Goal: Task Accomplishment & Management: Complete application form

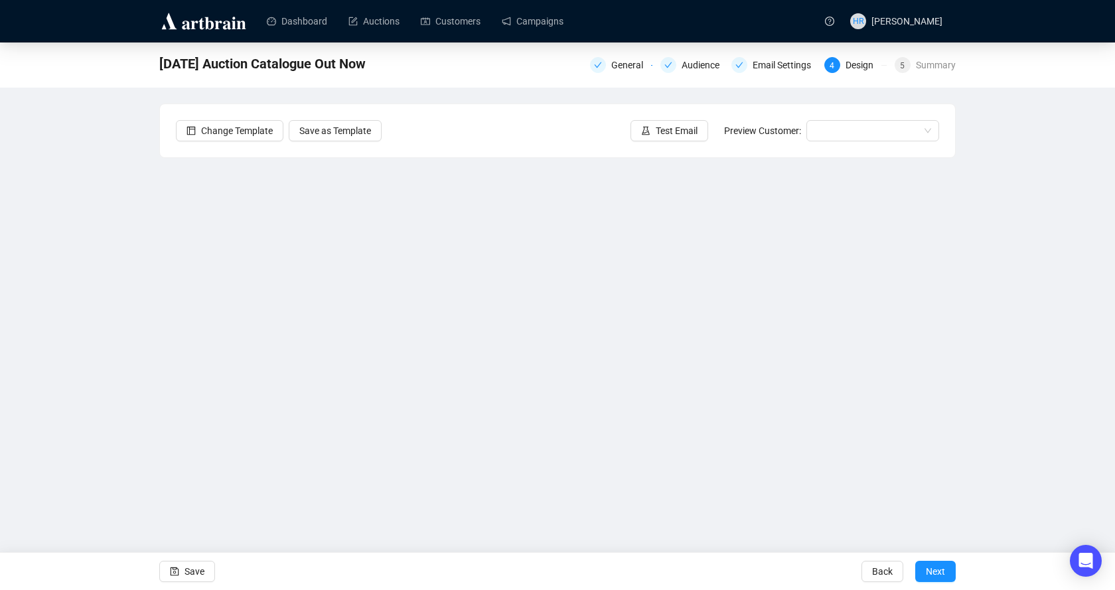
click at [934, 577] on span "Next" at bounding box center [935, 571] width 19 height 37
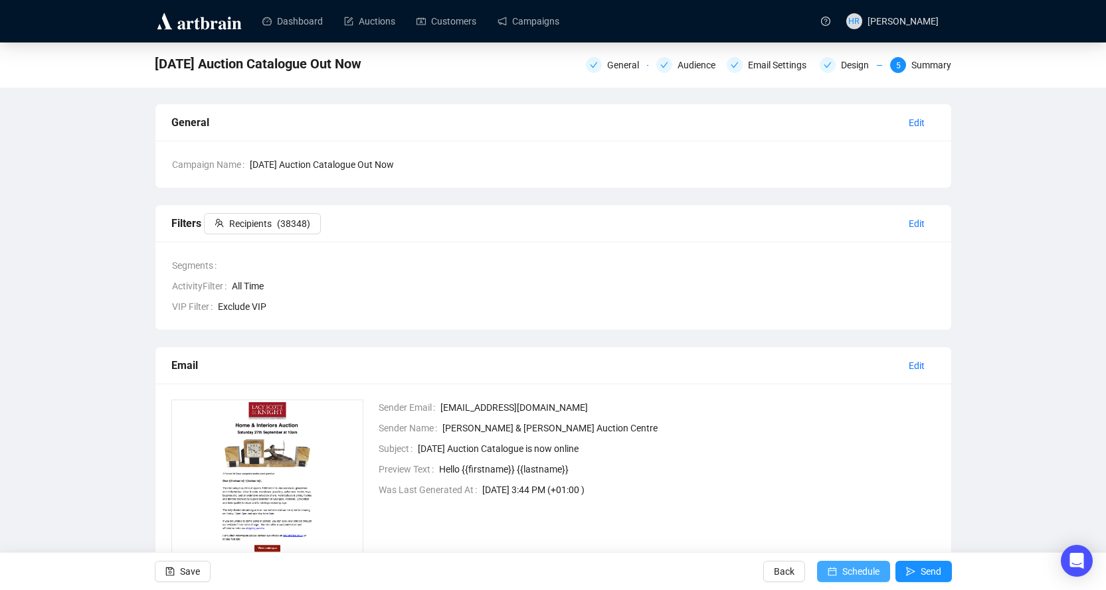
click at [845, 568] on span "Schedule" at bounding box center [860, 571] width 37 height 37
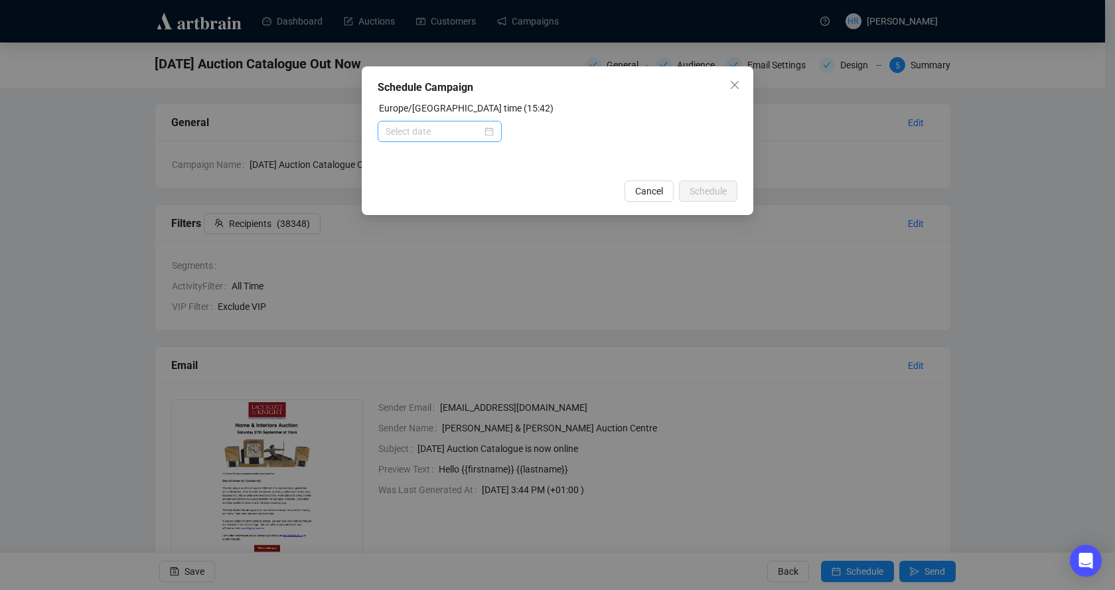
click at [488, 131] on div at bounding box center [440, 131] width 108 height 15
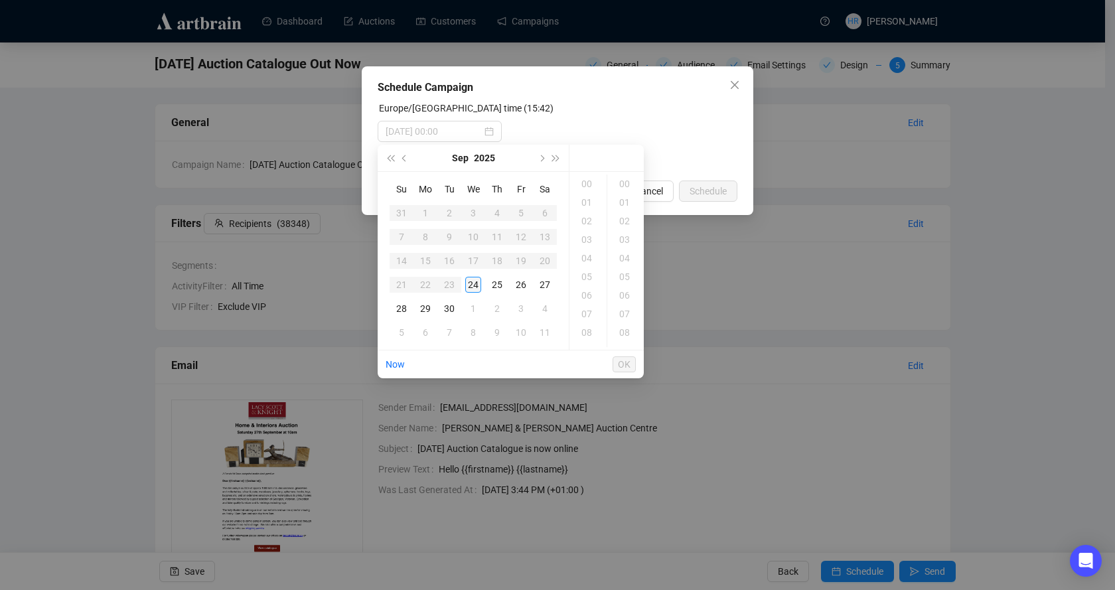
click at [469, 282] on div "24" at bounding box center [473, 285] width 16 height 16
click at [588, 201] on div "17" at bounding box center [588, 202] width 32 height 19
click at [619, 341] on div "29" at bounding box center [626, 348] width 32 height 19
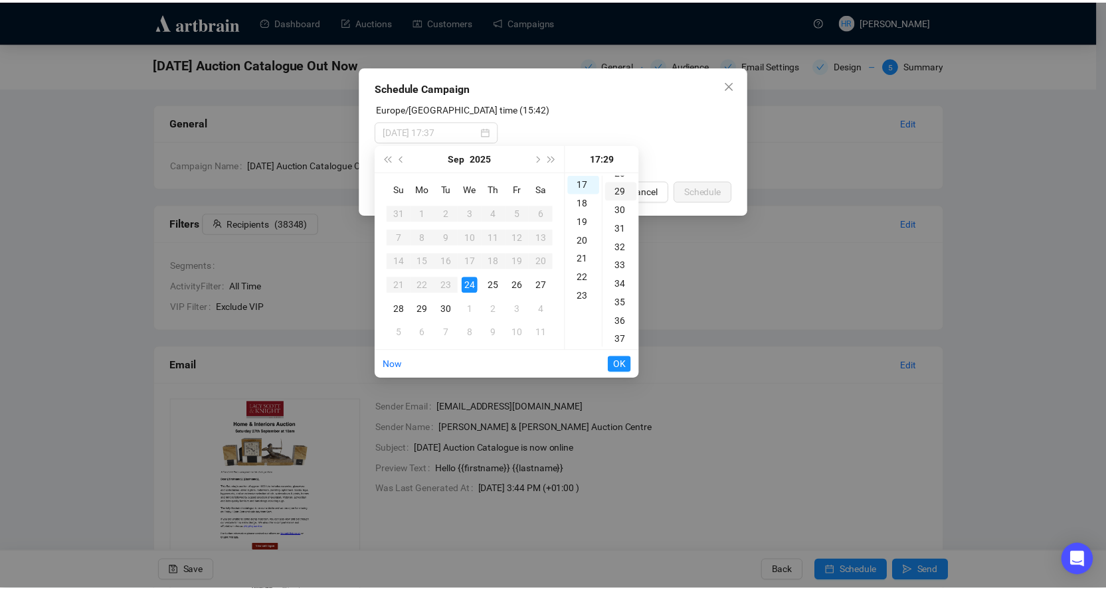
scroll to position [539, 0]
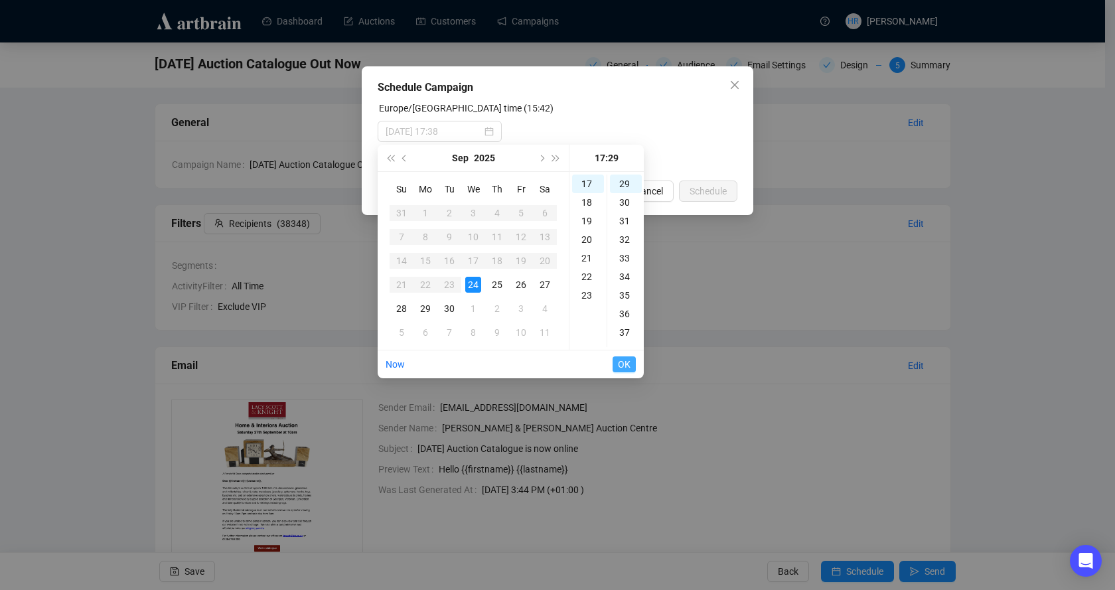
type input "[DATE] 17:29"
click at [619, 365] on span "OK" at bounding box center [624, 364] width 13 height 25
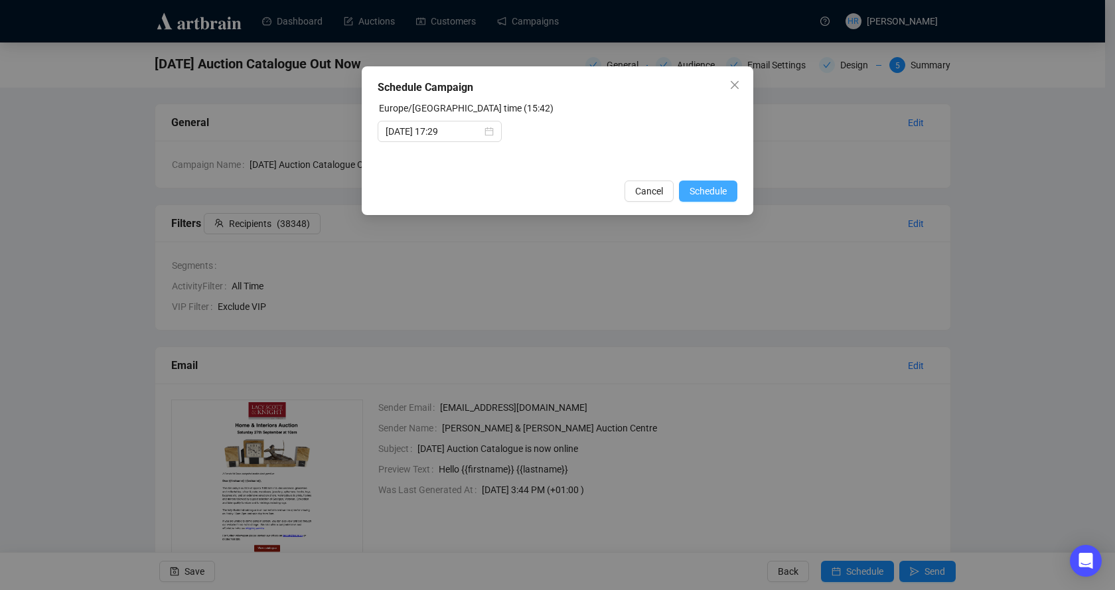
click at [719, 192] on span "Schedule" at bounding box center [708, 191] width 37 height 15
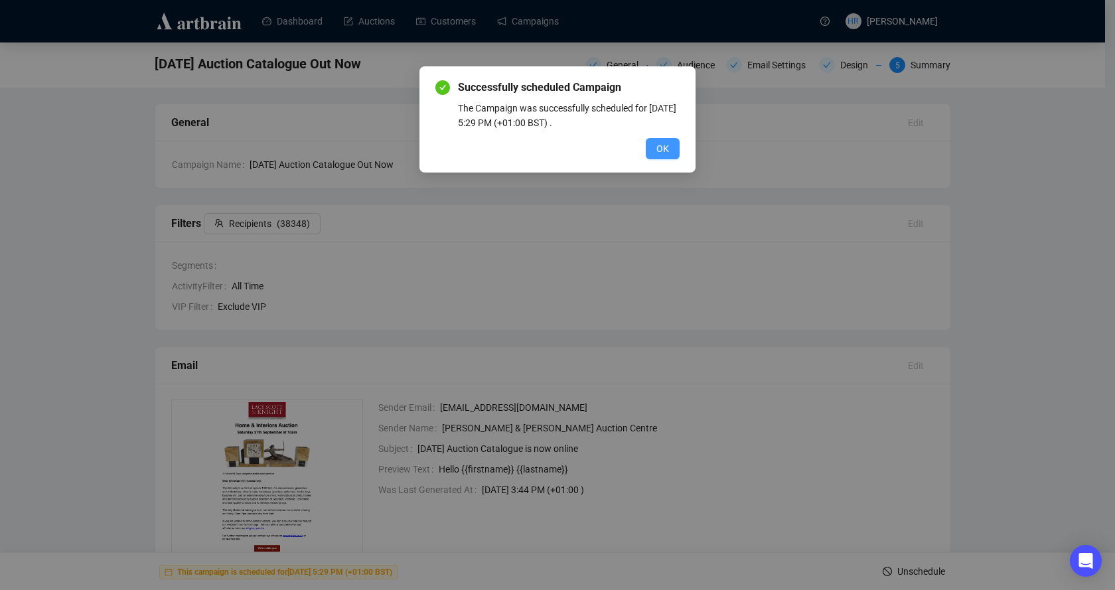
click at [653, 151] on button "OK" at bounding box center [663, 148] width 34 height 21
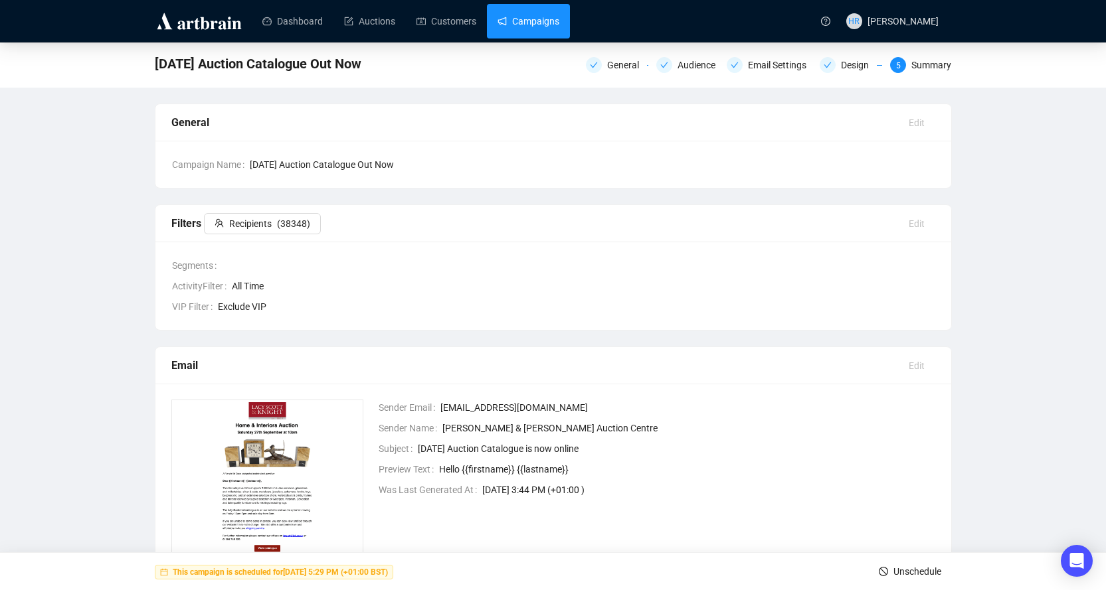
click at [505, 23] on link "Campaigns" at bounding box center [528, 21] width 62 height 35
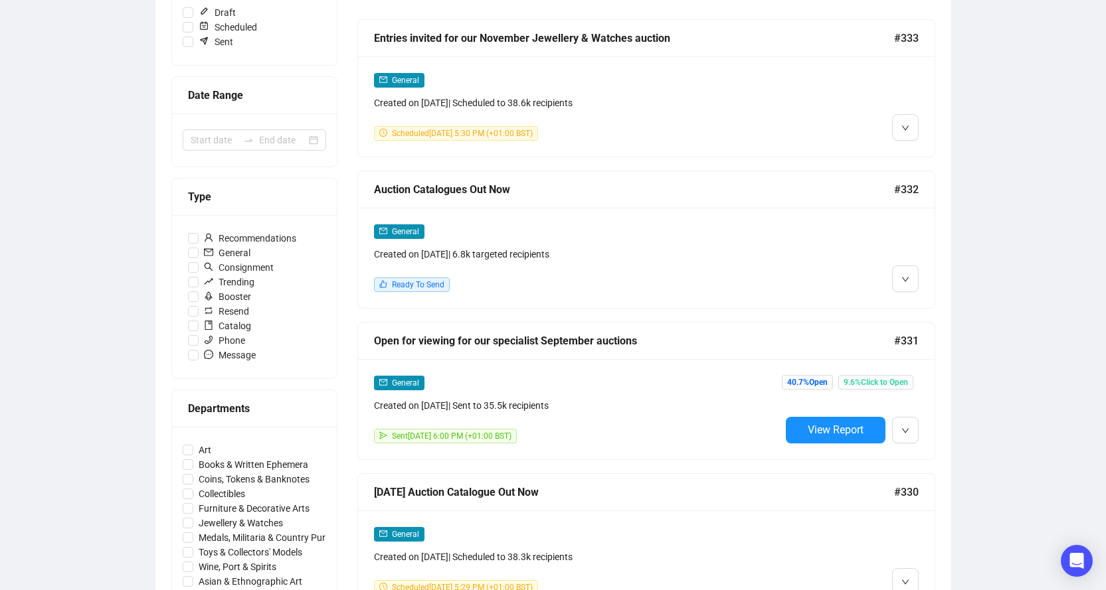
scroll to position [199, 0]
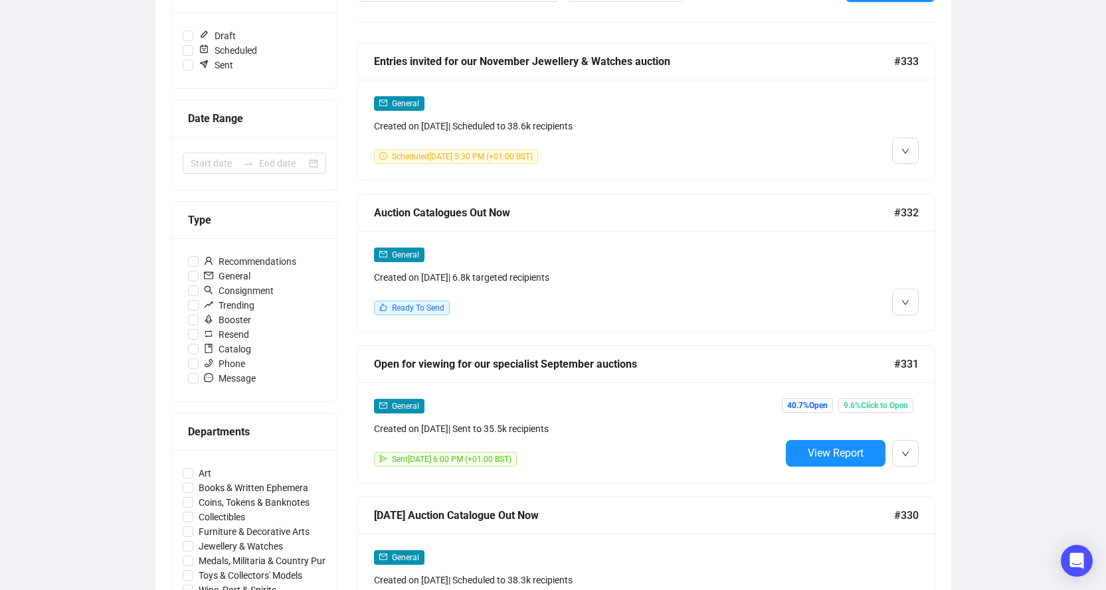
click at [1013, 249] on div "Campaigns Draft Campaigns 1 Scheduled Campaigns 2 Sent Campaigns 290 Campaigns …" at bounding box center [553, 573] width 1106 height 1461
